Goal: Task Accomplishment & Management: Manage account settings

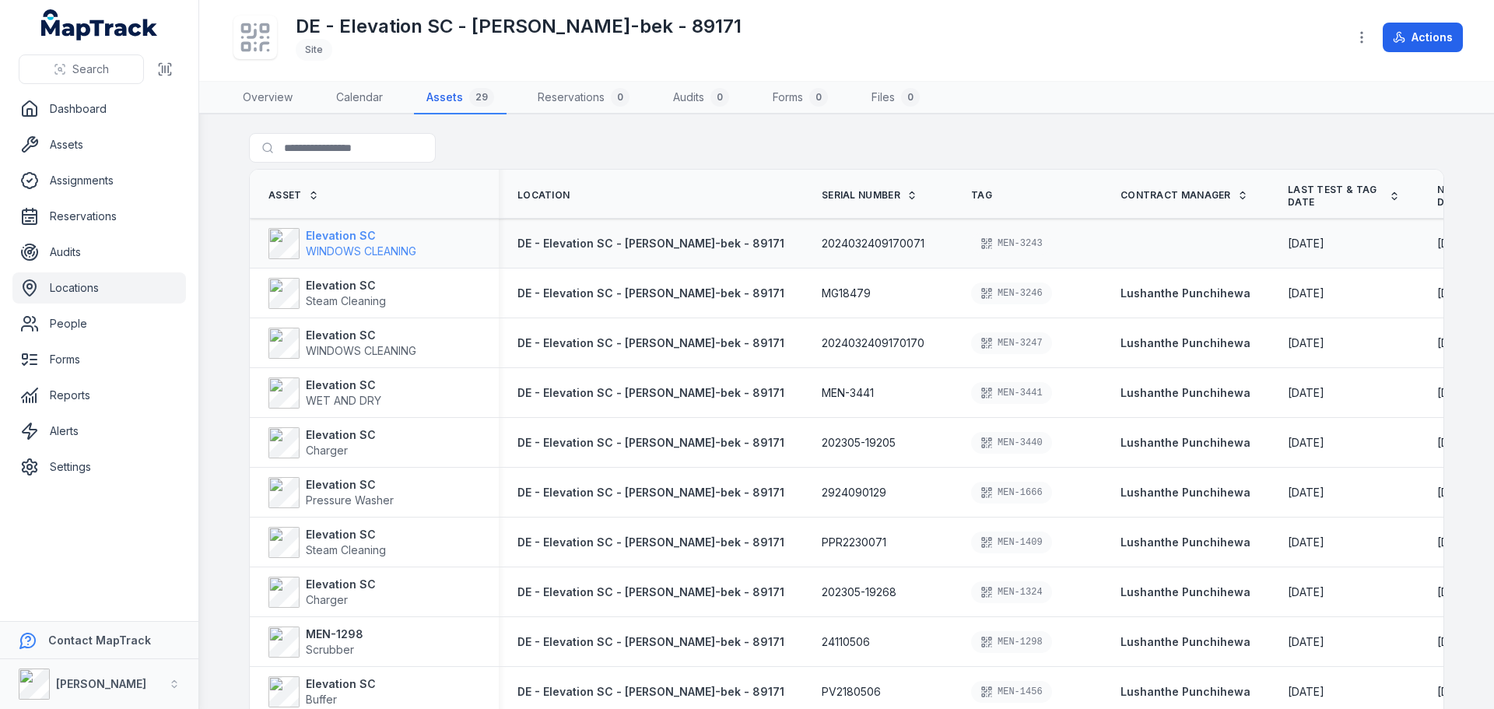
click at [395, 245] on span "WINDOWS CLEANING" at bounding box center [361, 250] width 110 height 13
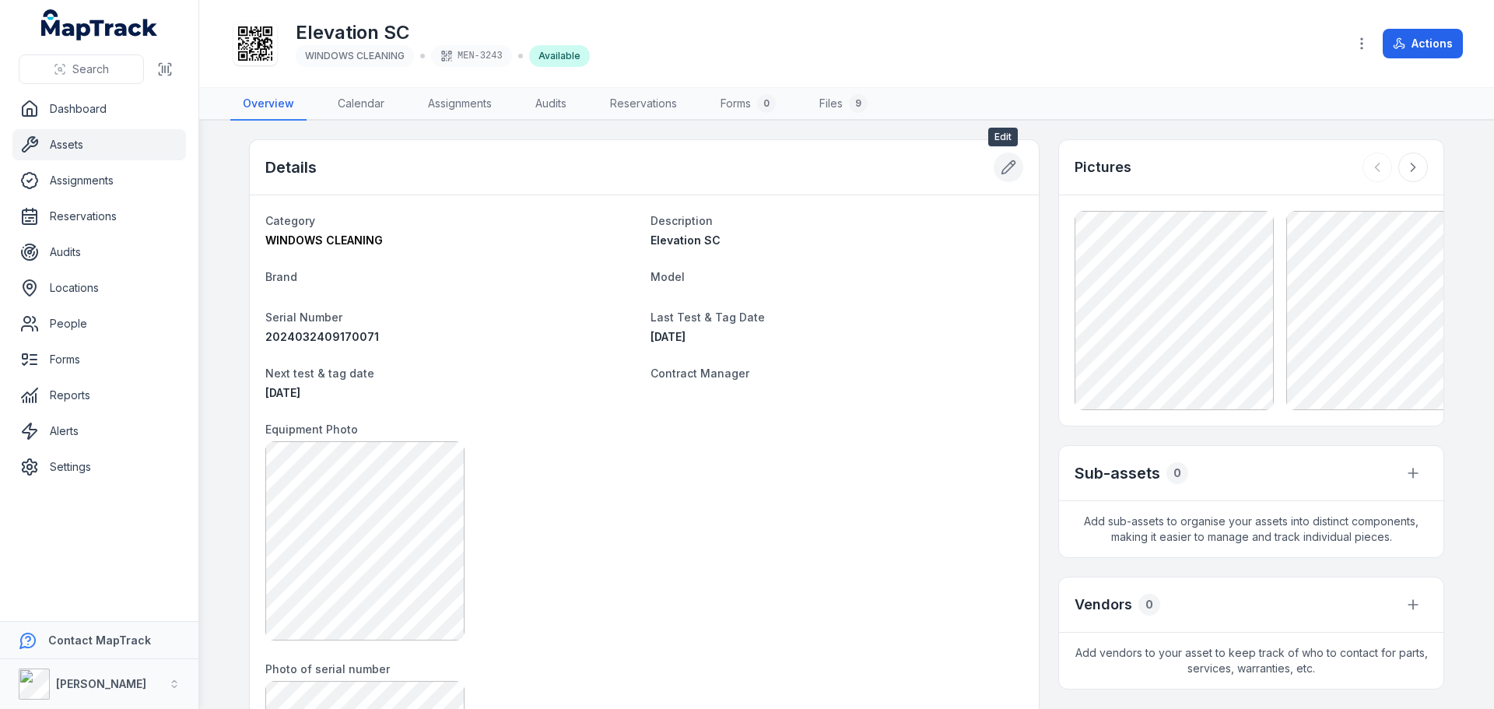
click at [1015, 175] on button at bounding box center [1009, 168] width 30 height 30
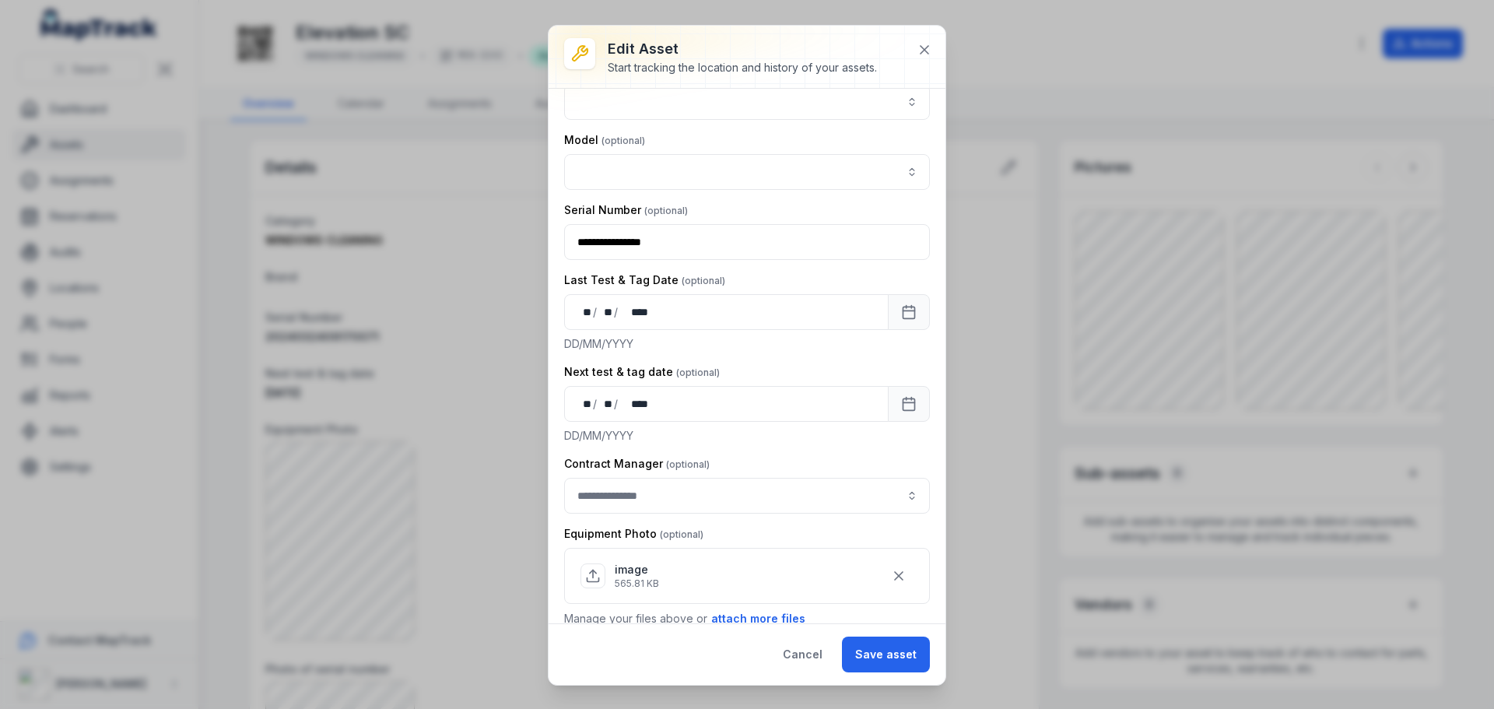
scroll to position [233, 0]
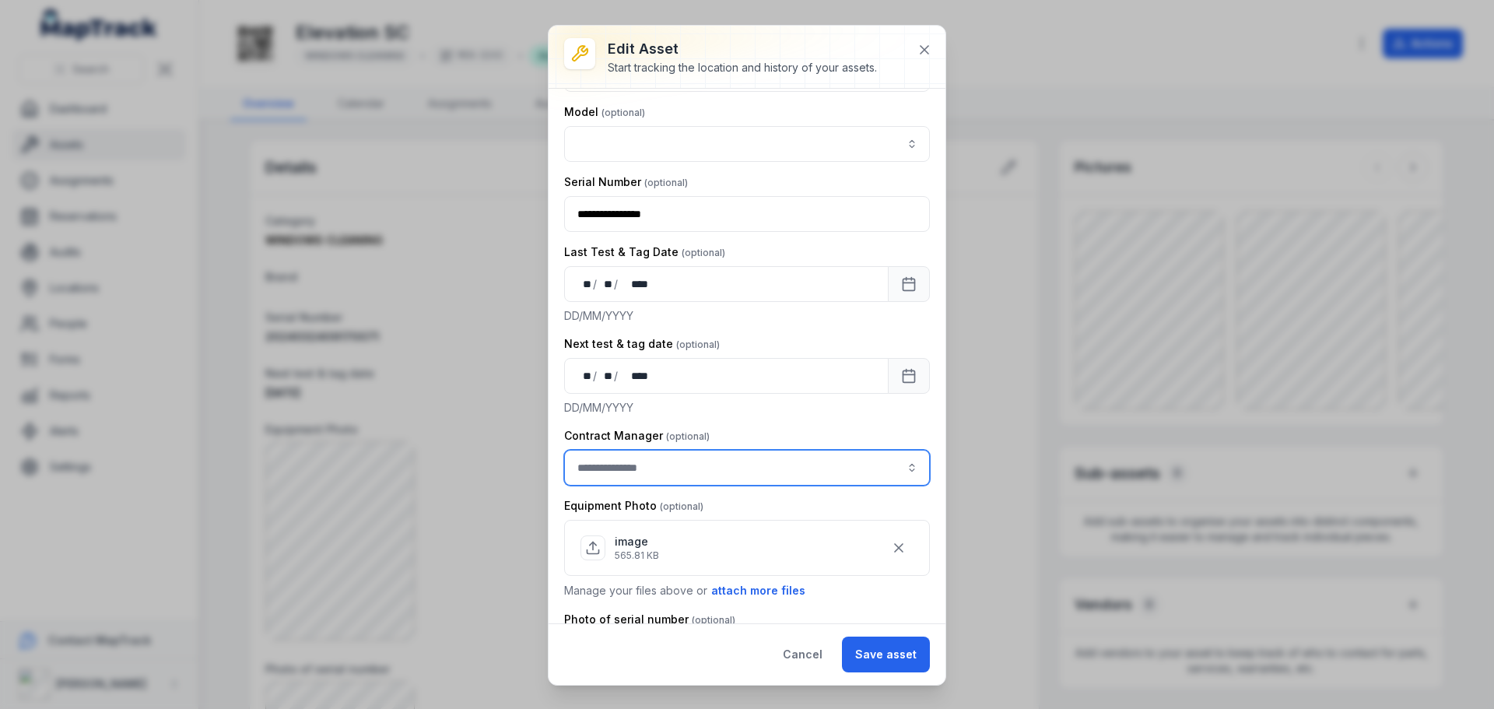
click at [717, 451] on input "asset-edit:cf[3efdffd9-f055-49d9-9a65-0e9f08d77abc]-label" at bounding box center [747, 468] width 366 height 36
click at [741, 509] on div "Lushanthe Punchihewa" at bounding box center [740, 510] width 321 height 16
type input "**********"
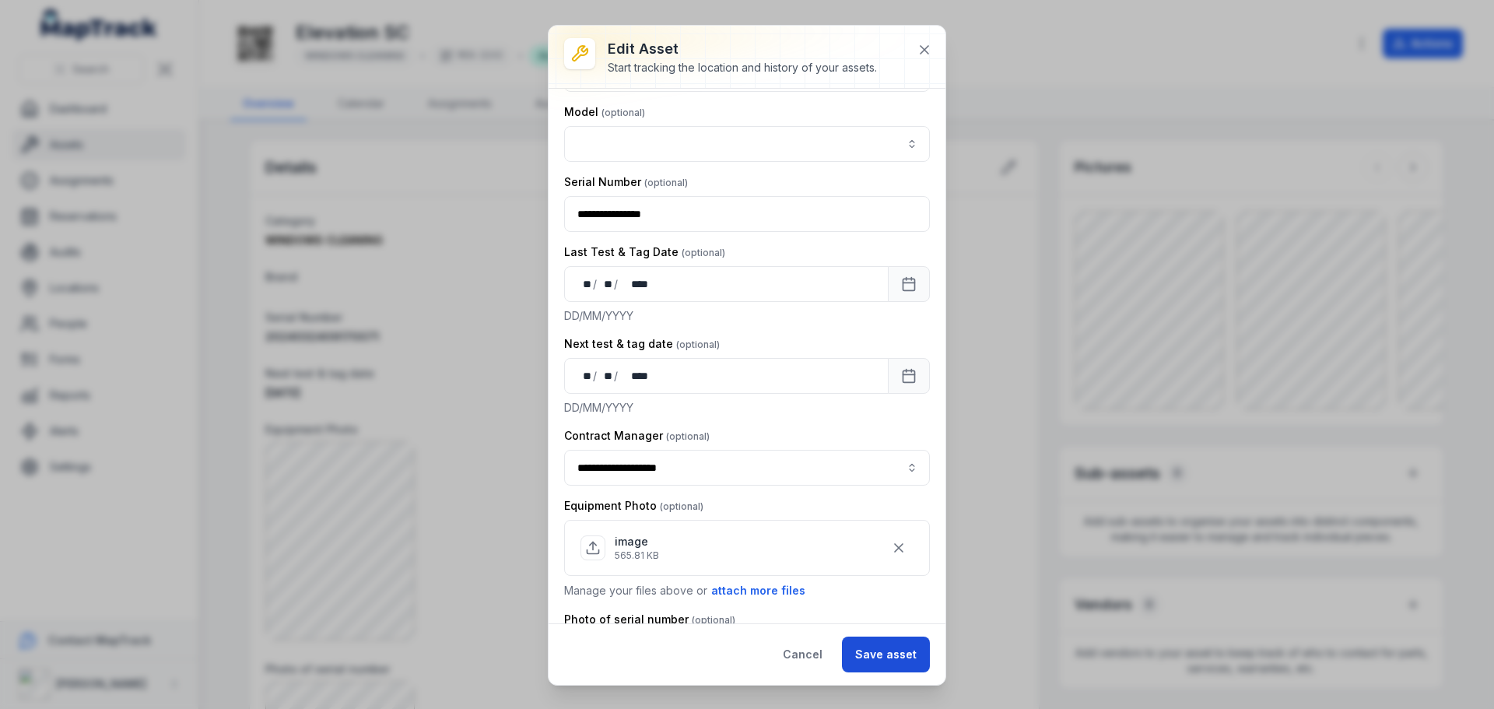
click at [885, 648] on button "Save asset" at bounding box center [886, 655] width 88 height 36
